Goal: Task Accomplishment & Management: Manage account settings

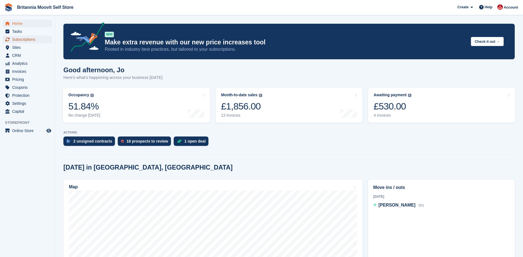
click at [23, 39] on span "Subscriptions" at bounding box center [28, 40] width 33 height 8
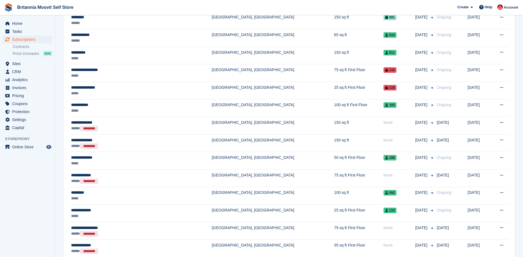
scroll to position [103, 0]
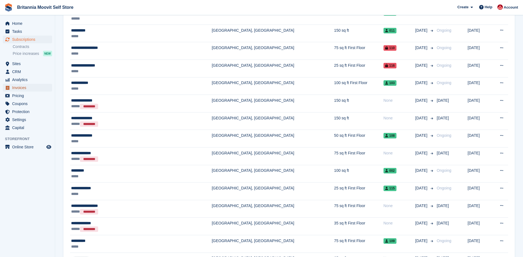
click at [20, 88] on span "Invoices" at bounding box center [28, 88] width 33 height 8
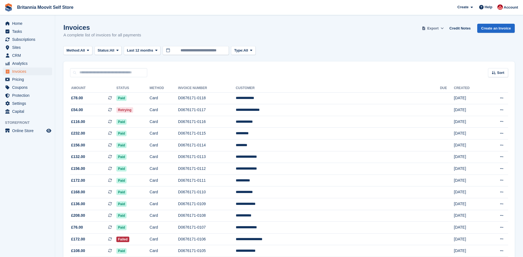
click at [437, 26] on span "Export" at bounding box center [433, 29] width 11 height 6
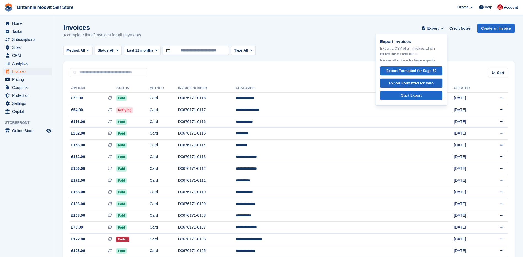
click at [411, 84] on div "Export Formatted for Xero" at bounding box center [411, 84] width 45 height 6
